Goal: Navigation & Orientation: Find specific page/section

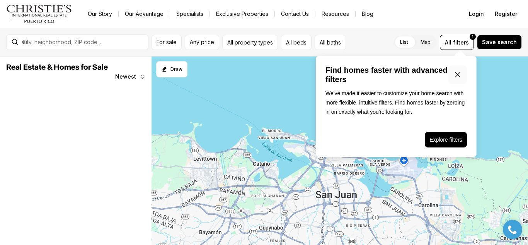
click at [461, 76] on icon "Close popover" at bounding box center [457, 74] width 9 height 9
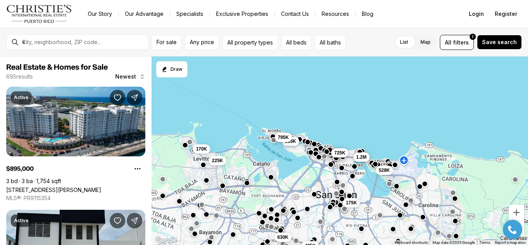
click at [75, 46] on div at bounding box center [83, 42] width 129 height 13
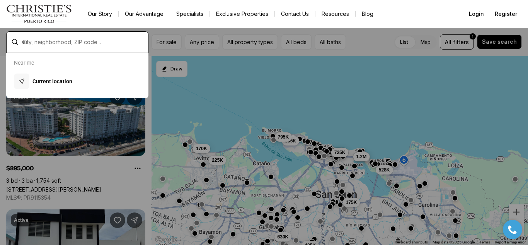
click at [79, 41] on input "text" at bounding box center [83, 42] width 123 height 7
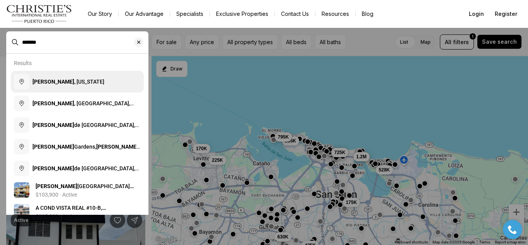
type input "*******"
click at [65, 84] on span "[PERSON_NAME] , [US_STATE]" at bounding box center [68, 81] width 72 height 6
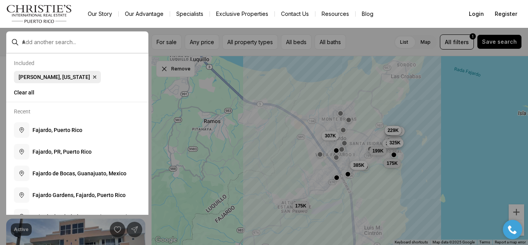
click at [33, 79] on span "[PERSON_NAME], [US_STATE]" at bounding box center [54, 77] width 71 height 6
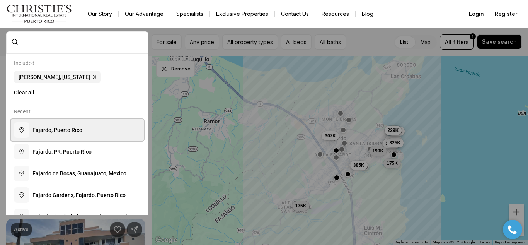
click at [51, 133] on span "F a j a r d o , P u e r t o R i c o" at bounding box center [57, 130] width 50 height 6
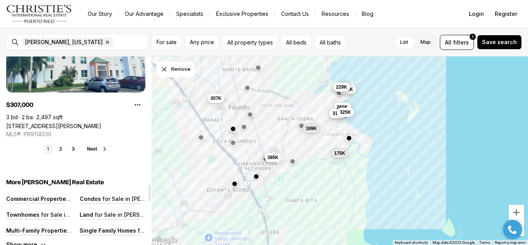
scroll to position [1430, 0]
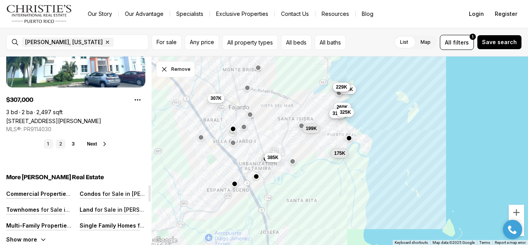
click at [61, 143] on link "2" at bounding box center [60, 143] width 9 height 9
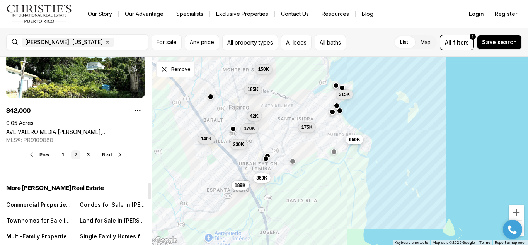
scroll to position [1430, 0]
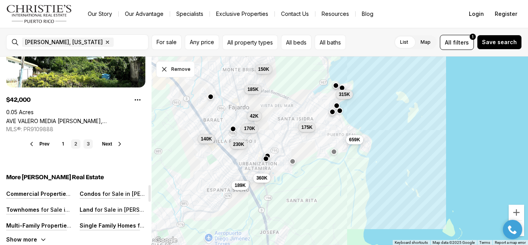
click at [90, 142] on link "3" at bounding box center [87, 143] width 9 height 9
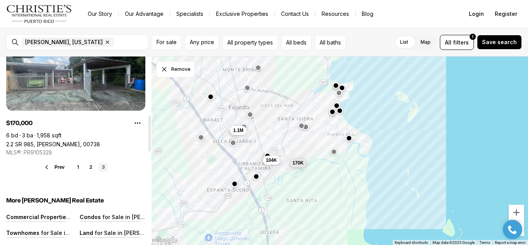
scroll to position [309, 0]
